Goal: Task Accomplishment & Management: Use online tool/utility

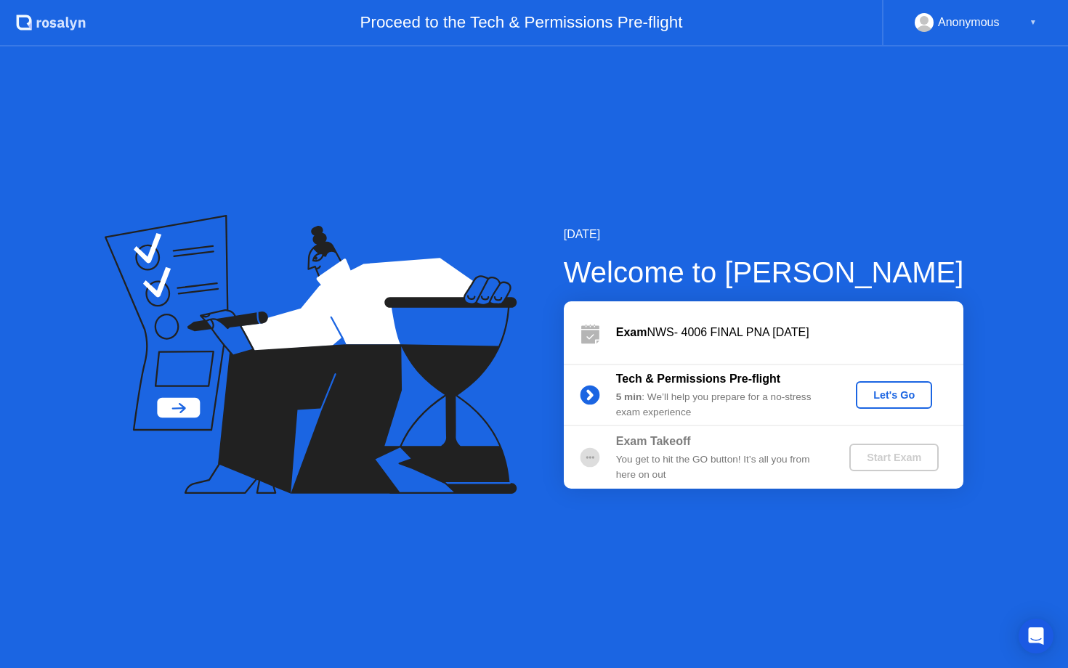
click at [903, 390] on div "Let's Go" at bounding box center [894, 395] width 65 height 12
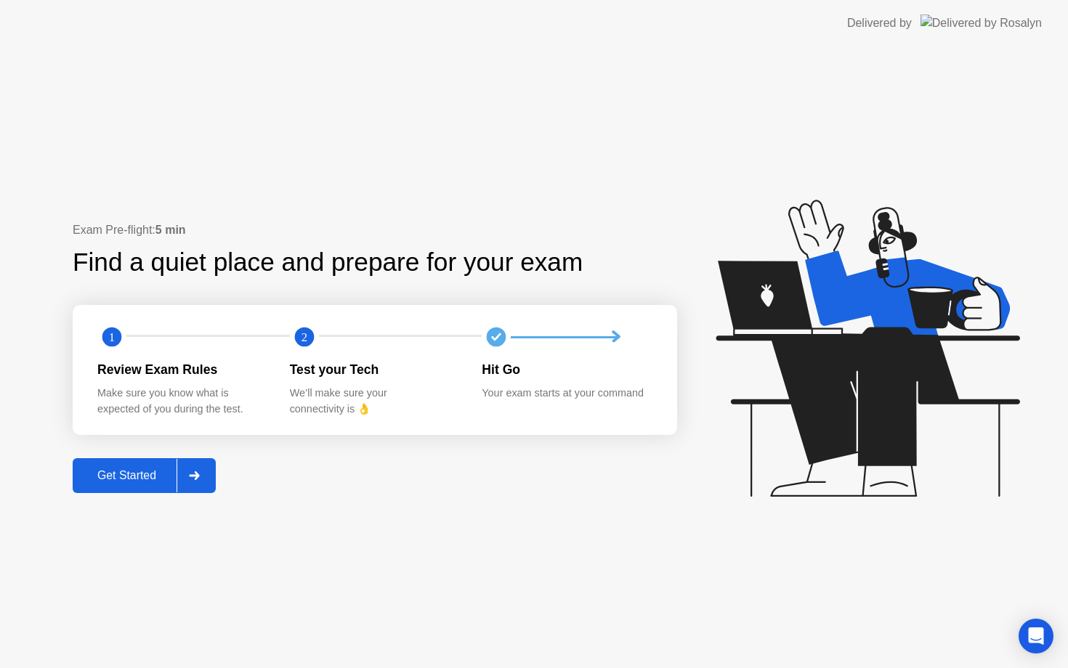
click at [187, 474] on div at bounding box center [194, 475] width 35 height 33
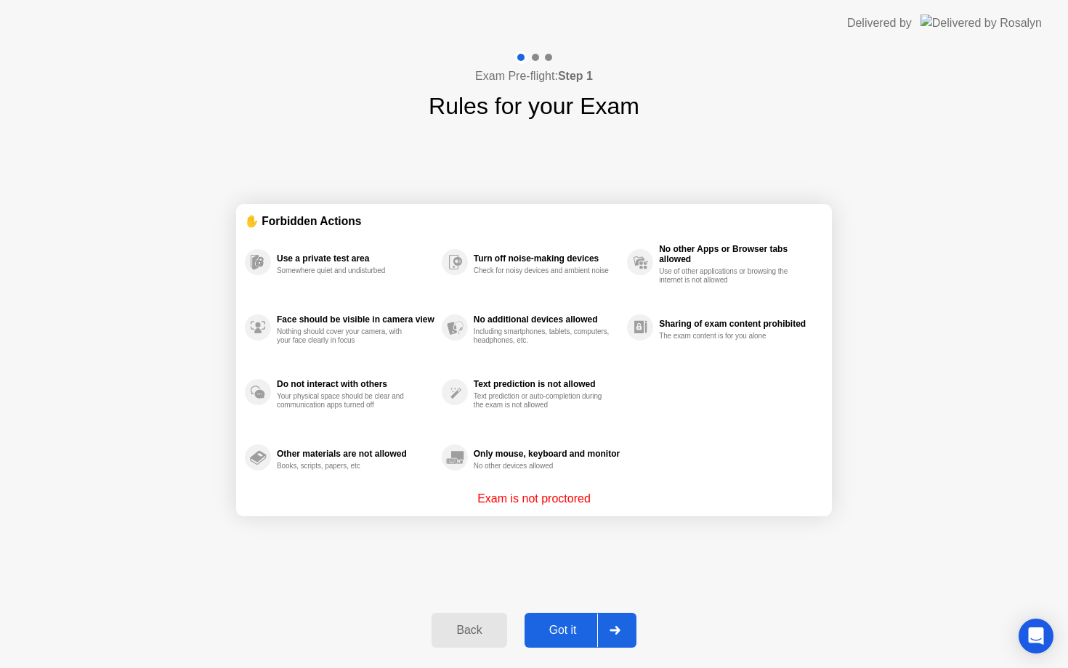
click at [579, 628] on div "Got it" at bounding box center [563, 630] width 68 height 13
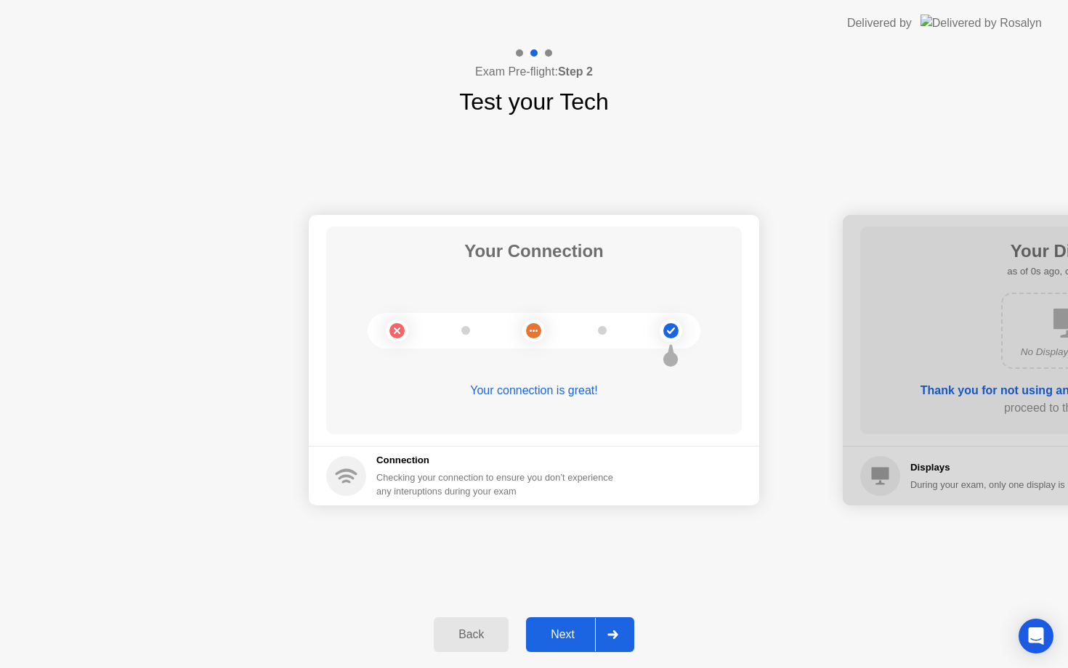
click at [579, 628] on div "Next" at bounding box center [562, 634] width 65 height 13
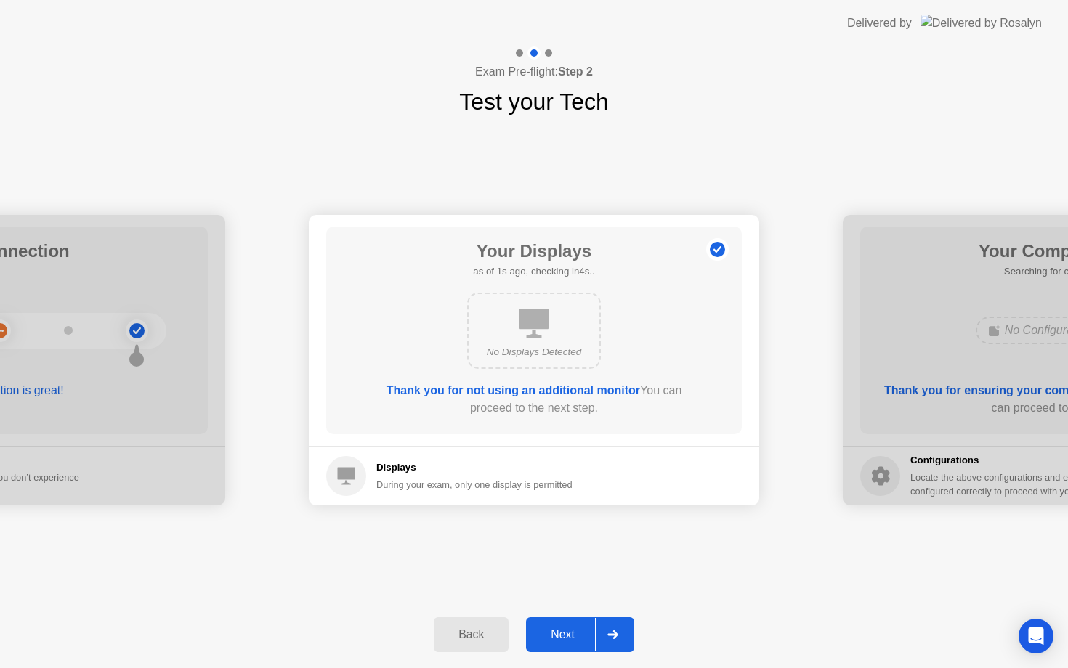
click at [579, 628] on div "Next" at bounding box center [562, 634] width 65 height 13
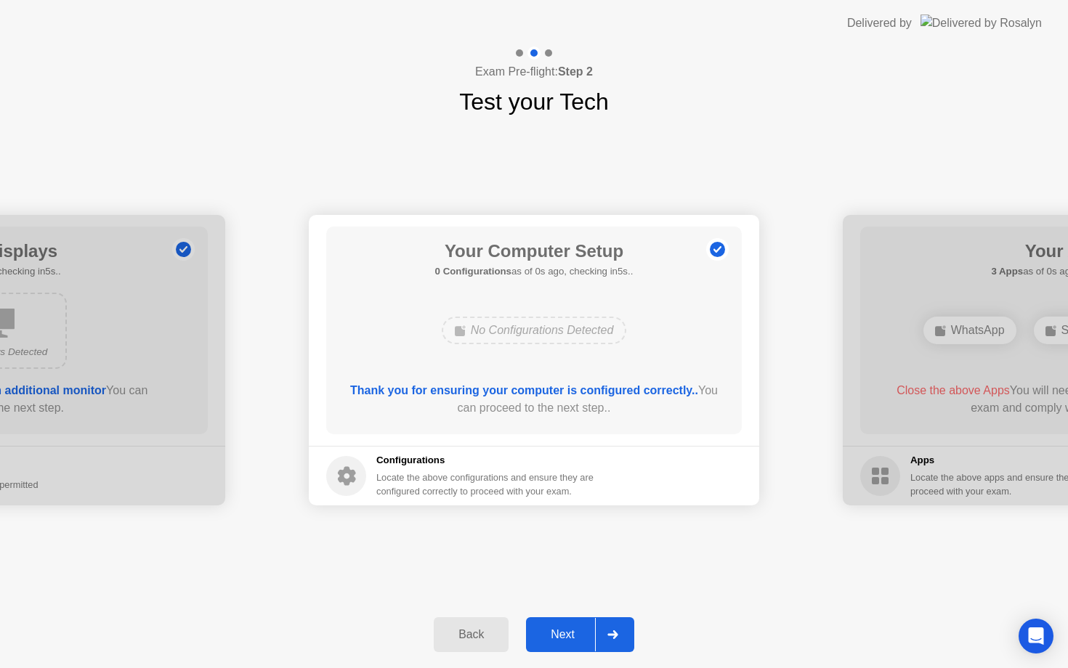
click at [579, 628] on div "Next" at bounding box center [562, 634] width 65 height 13
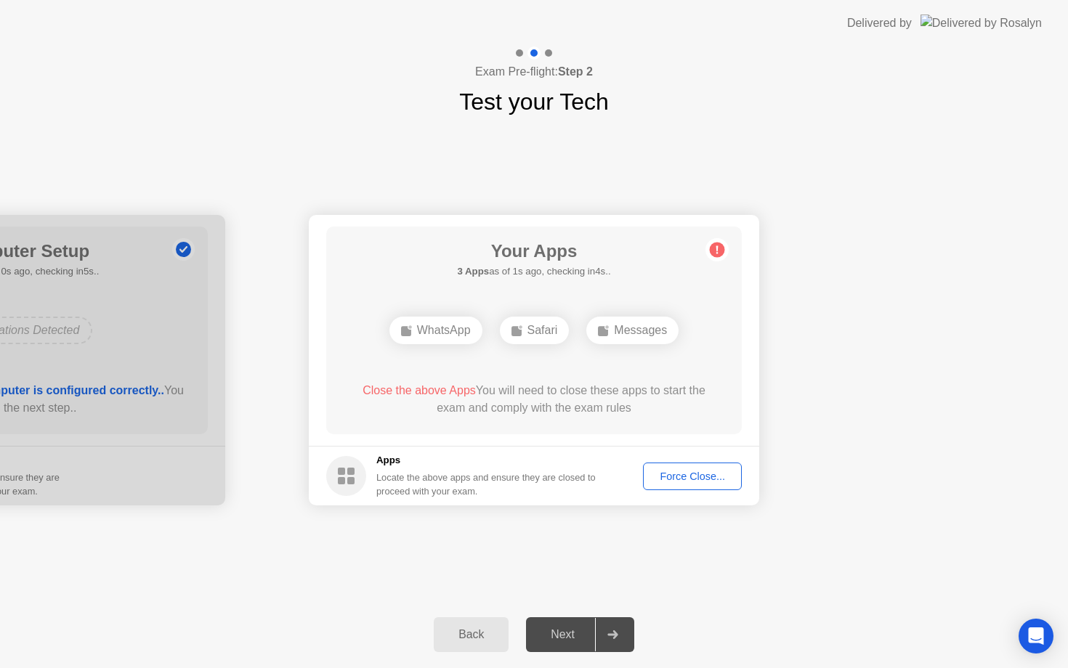
click at [706, 479] on div "Force Close..." at bounding box center [692, 477] width 89 height 12
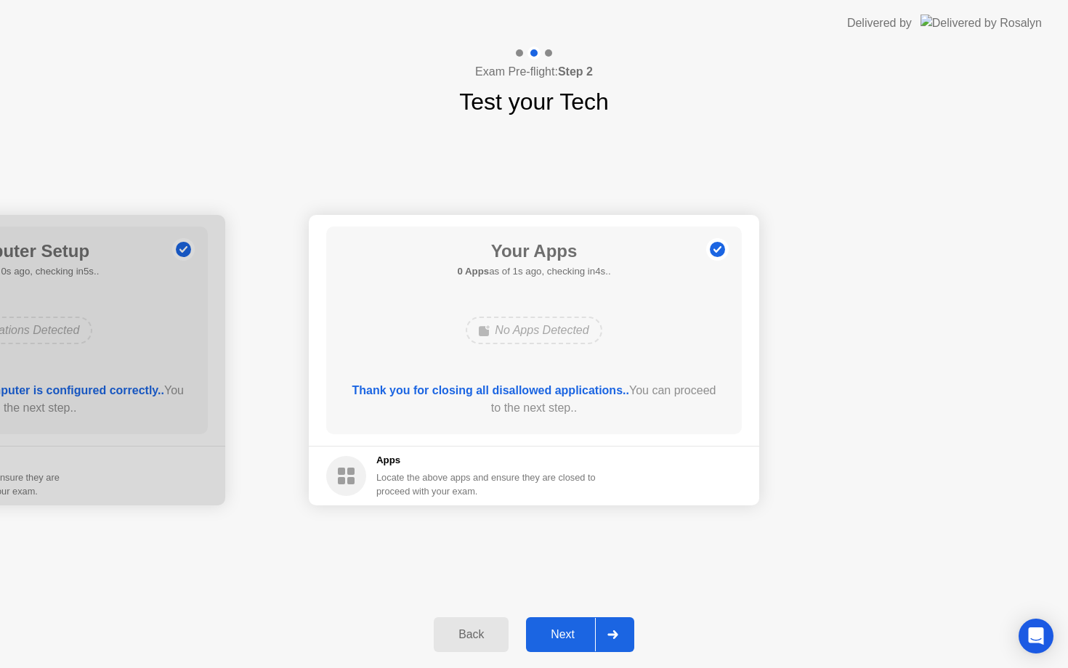
click at [613, 629] on div at bounding box center [612, 634] width 35 height 33
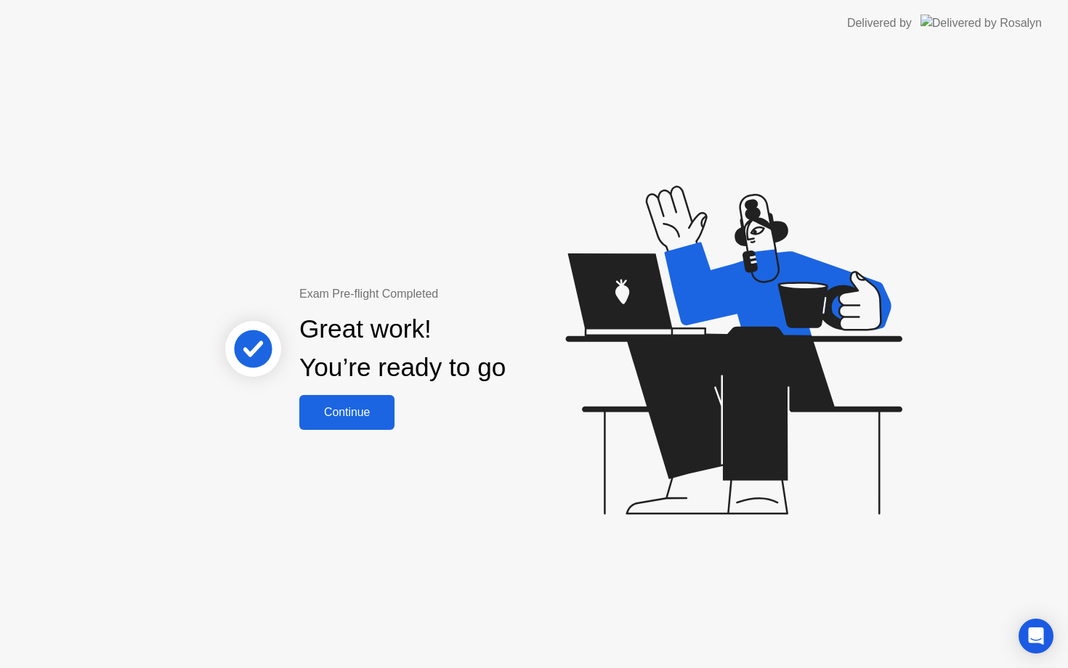
click at [348, 417] on div "Continue" at bounding box center [347, 412] width 86 height 13
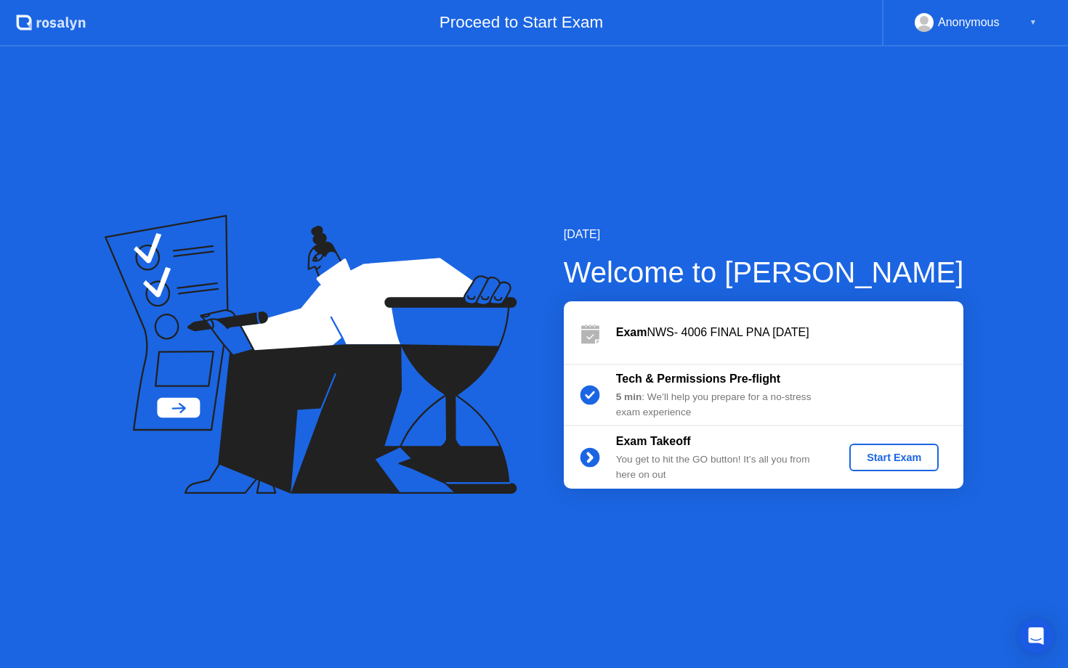
click at [894, 459] on div "Start Exam" at bounding box center [894, 458] width 78 height 12
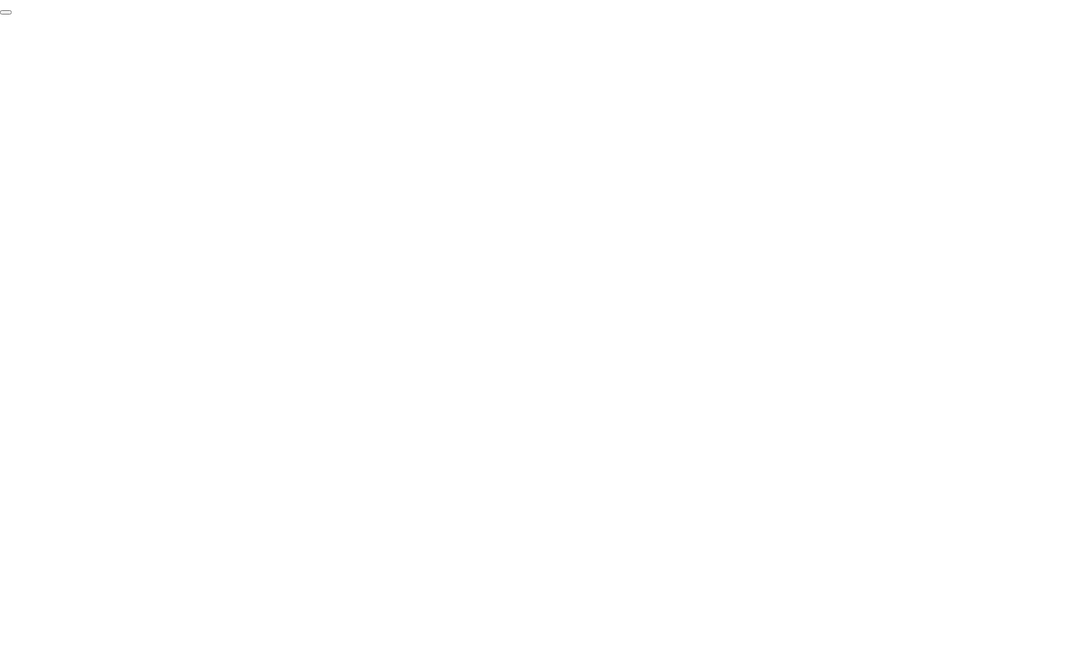
click div "End Proctoring Session"
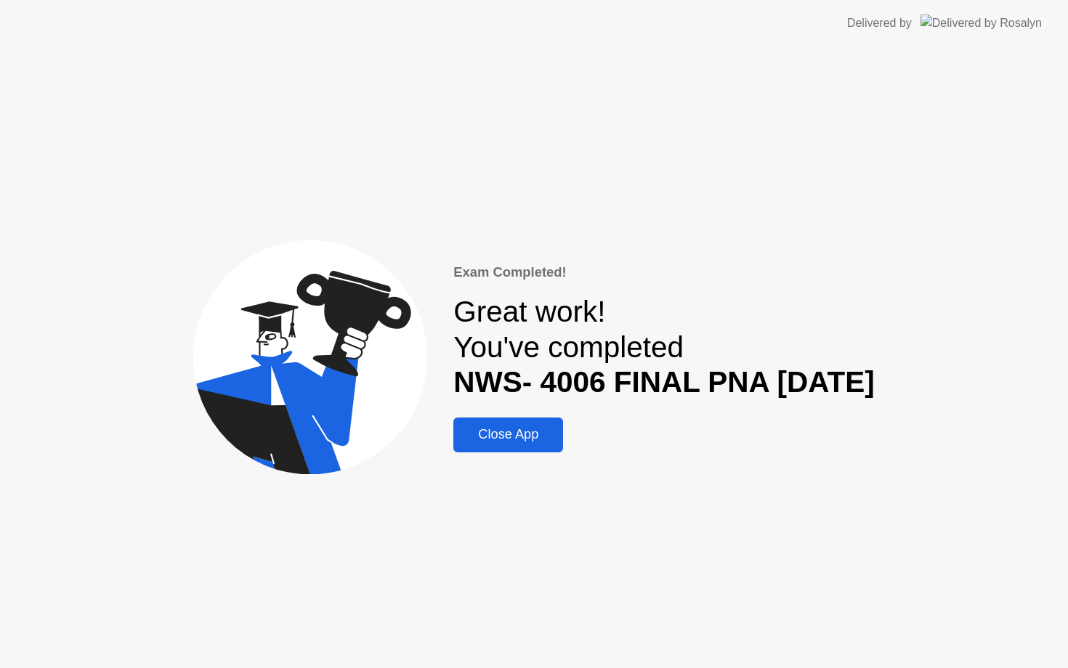
click at [500, 427] on div "Close App" at bounding box center [508, 434] width 101 height 15
